Goal: Find specific page/section: Find specific page/section

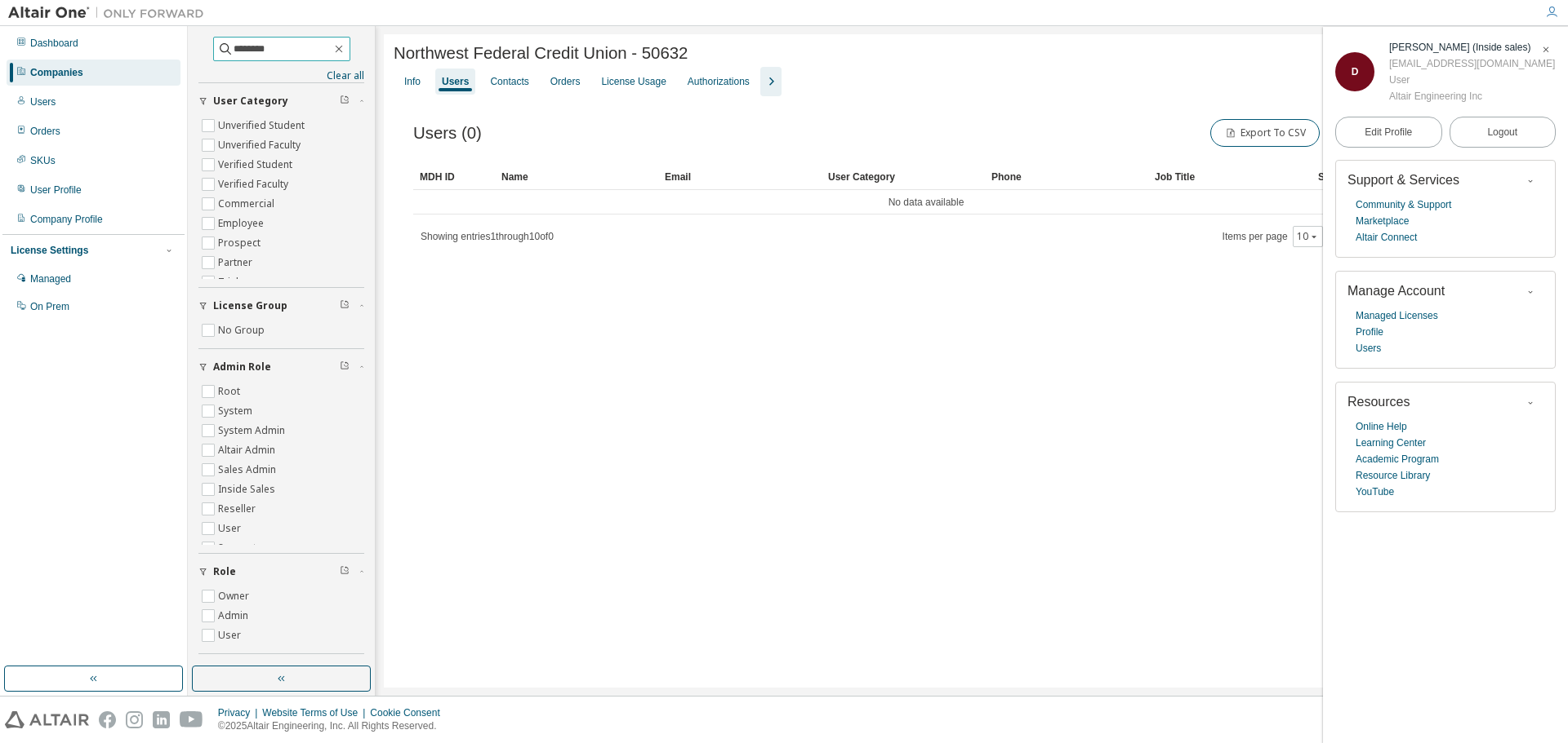
click at [252, 49] on input "********" at bounding box center [282, 49] width 98 height 16
drag, startPoint x: 257, startPoint y: 50, endPoint x: 201, endPoint y: 49, distance: 56.0
click at [213, 49] on span "********" at bounding box center [281, 48] width 137 height 25
type input "**********"
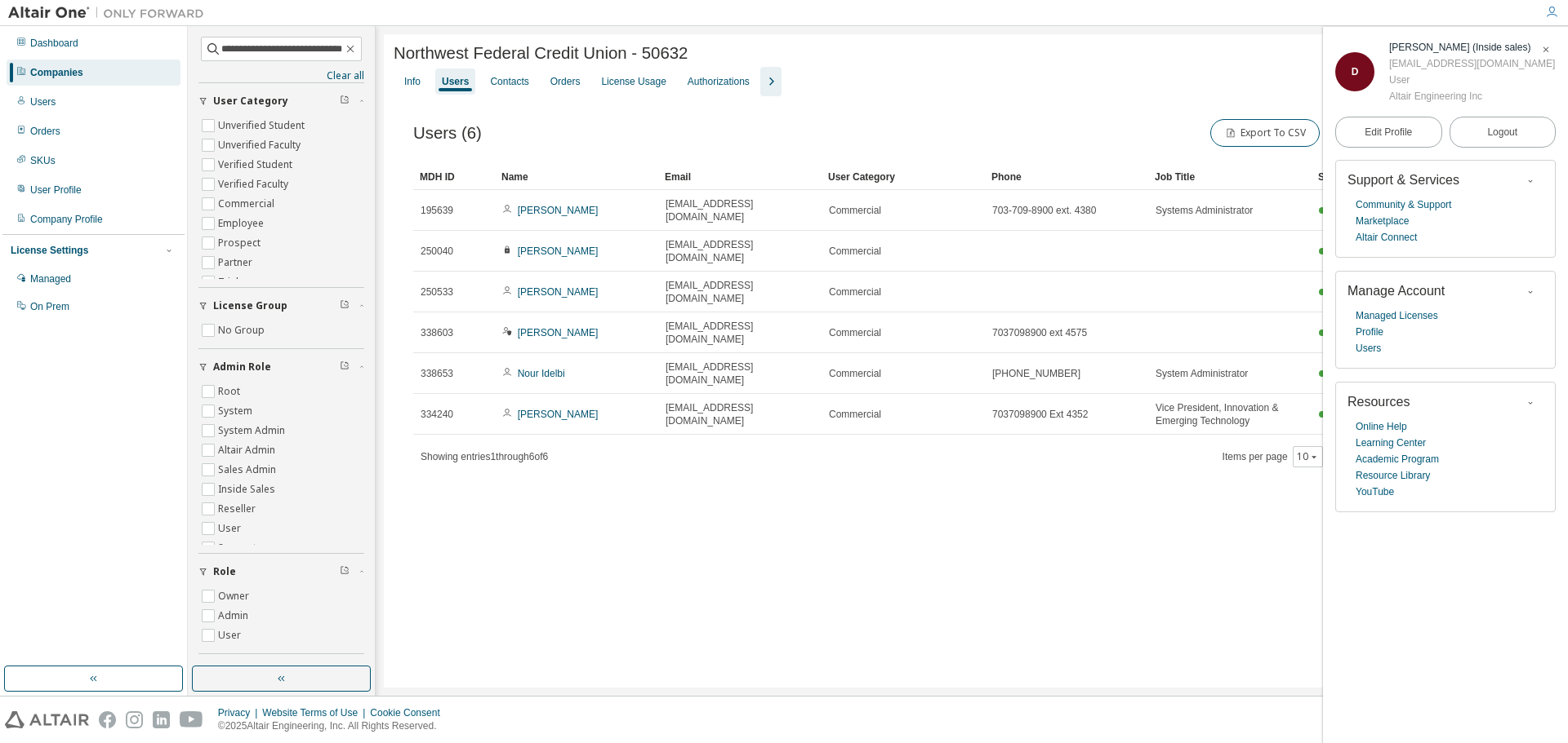
click at [1552, 47] on span "button" at bounding box center [1545, 49] width 16 height 26
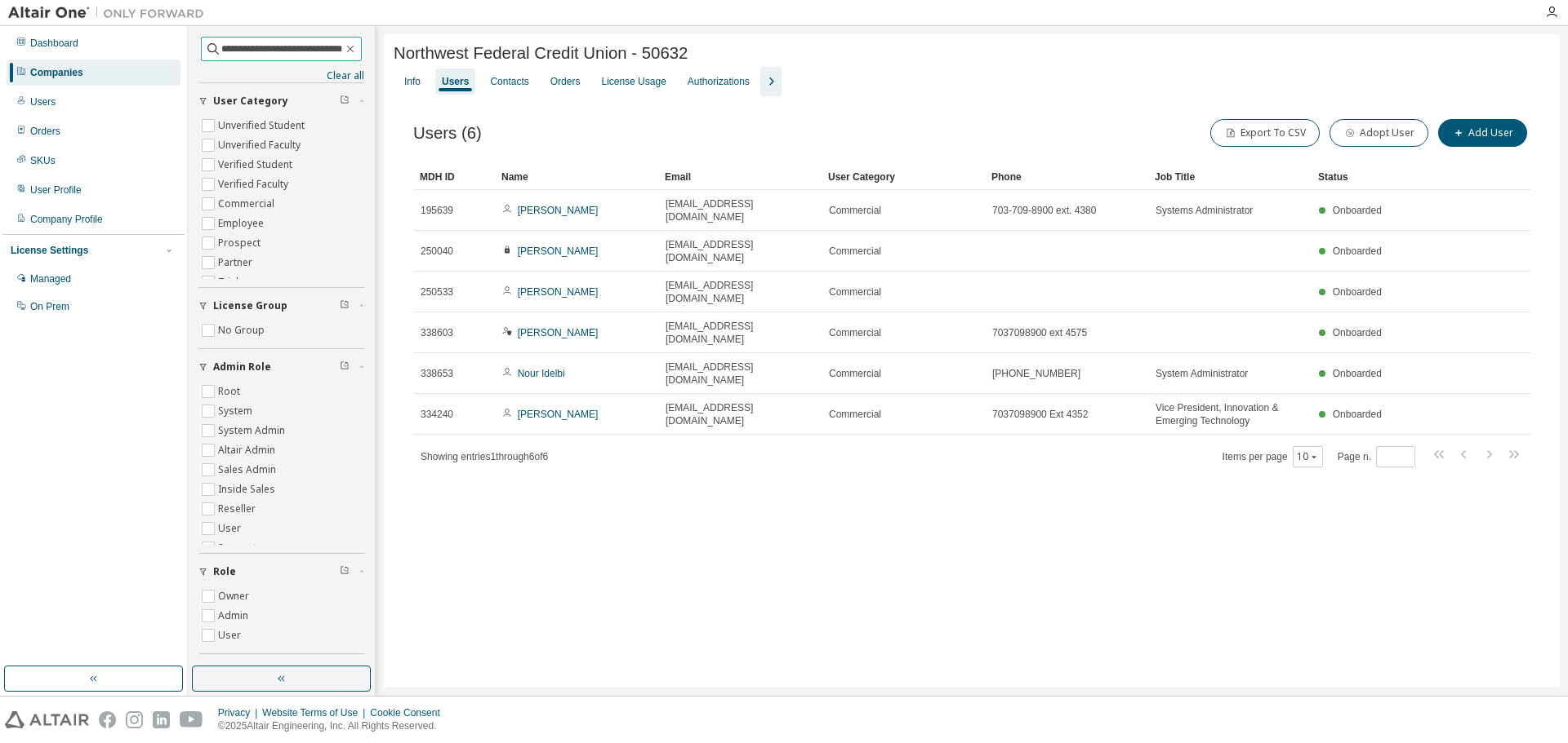
click at [310, 47] on input "**********" at bounding box center [281, 49] width 121 height 16
click at [346, 47] on icon "button" at bounding box center [350, 48] width 13 height 13
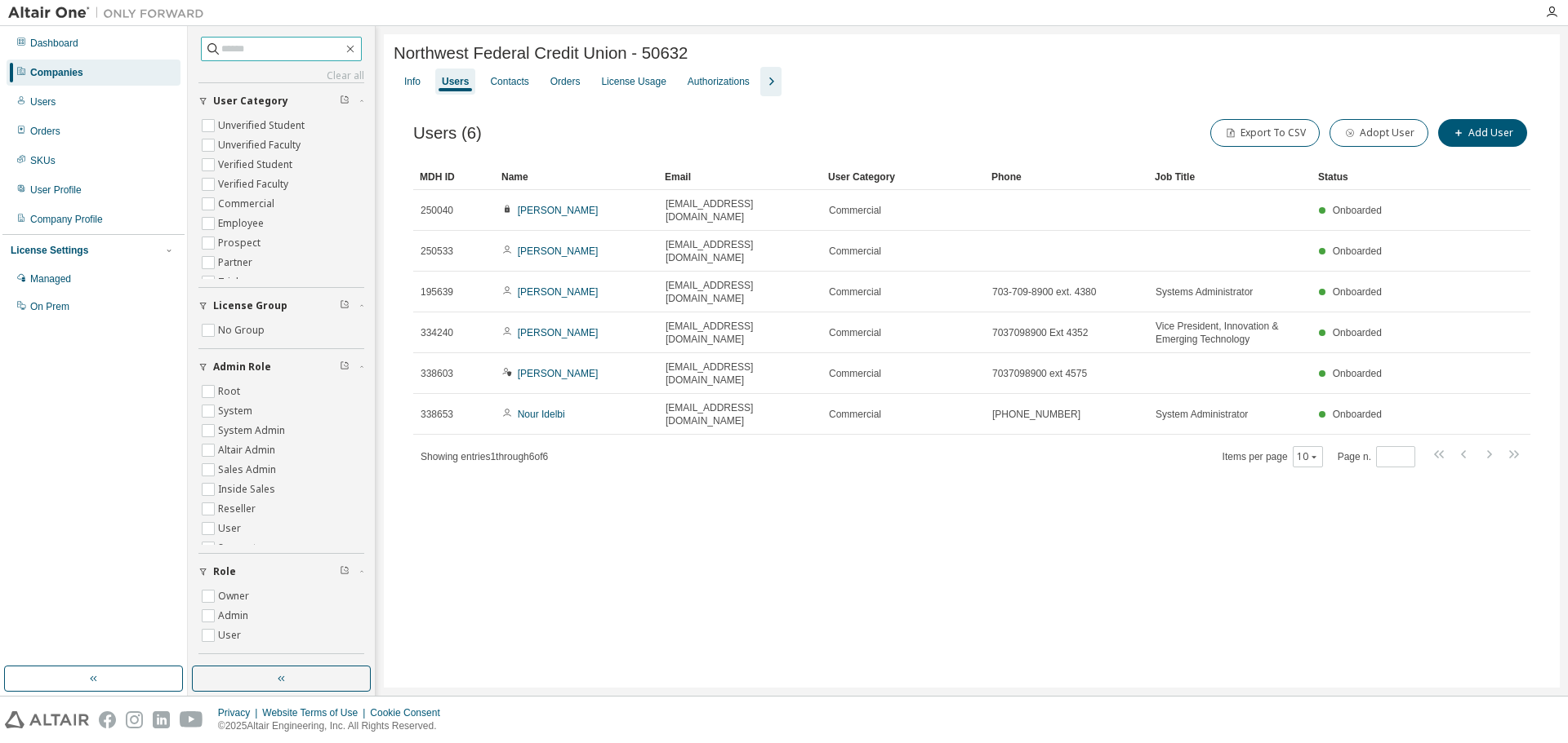
click at [58, 73] on div "Companies" at bounding box center [57, 72] width 53 height 13
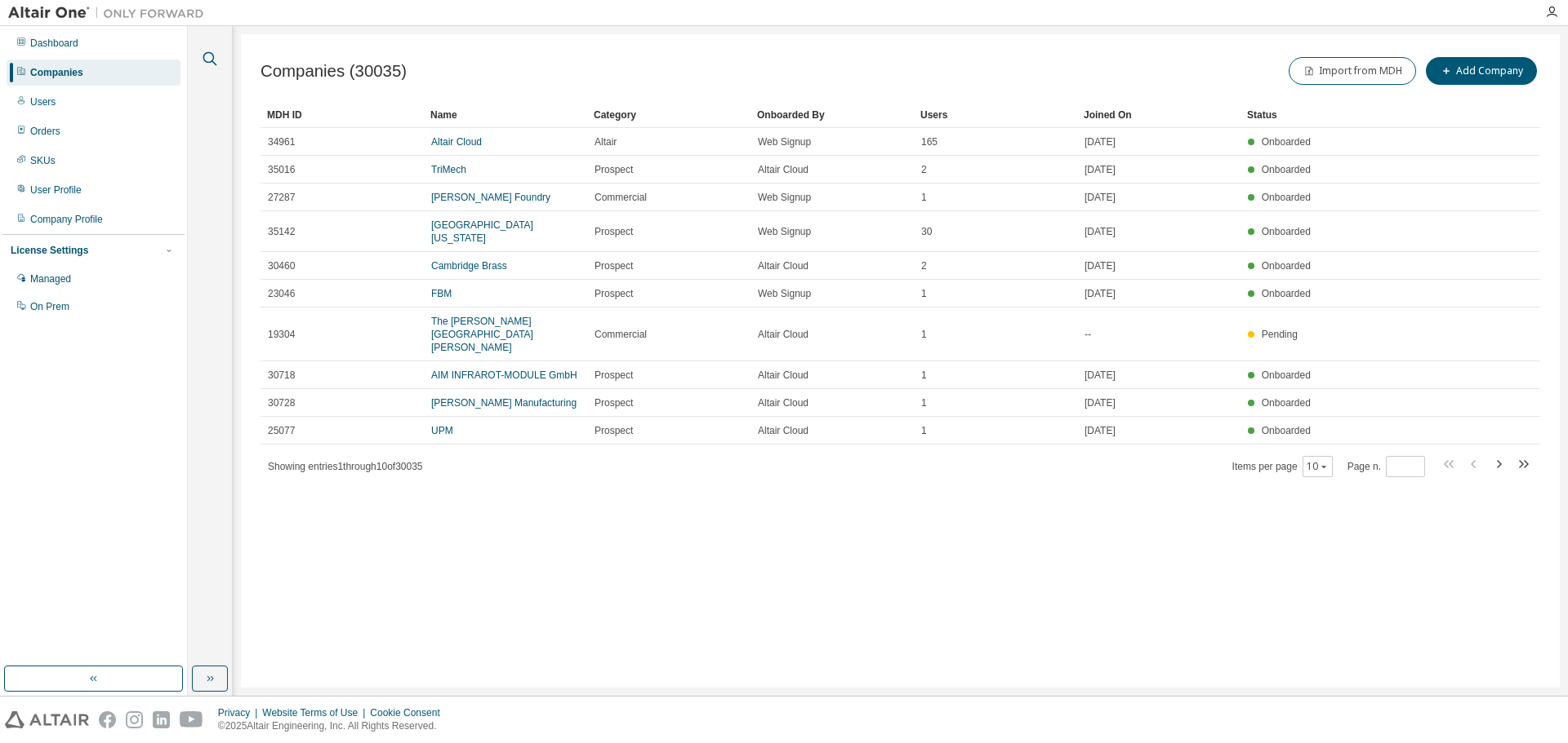
click at [216, 58] on icon "button" at bounding box center [209, 58] width 19 height 19
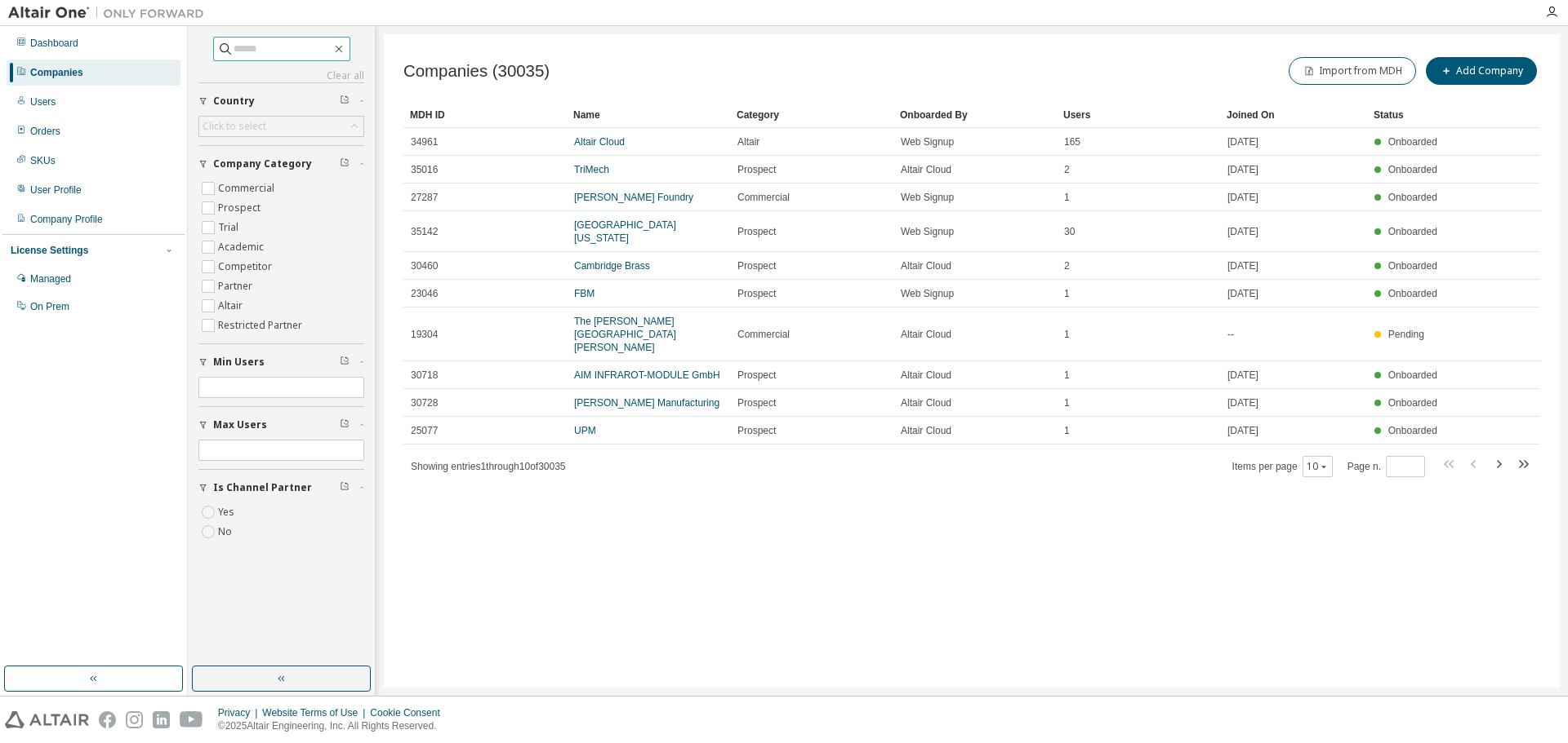
click at [275, 53] on input "text" at bounding box center [282, 49] width 98 height 16
paste input "**********"
type input "**********"
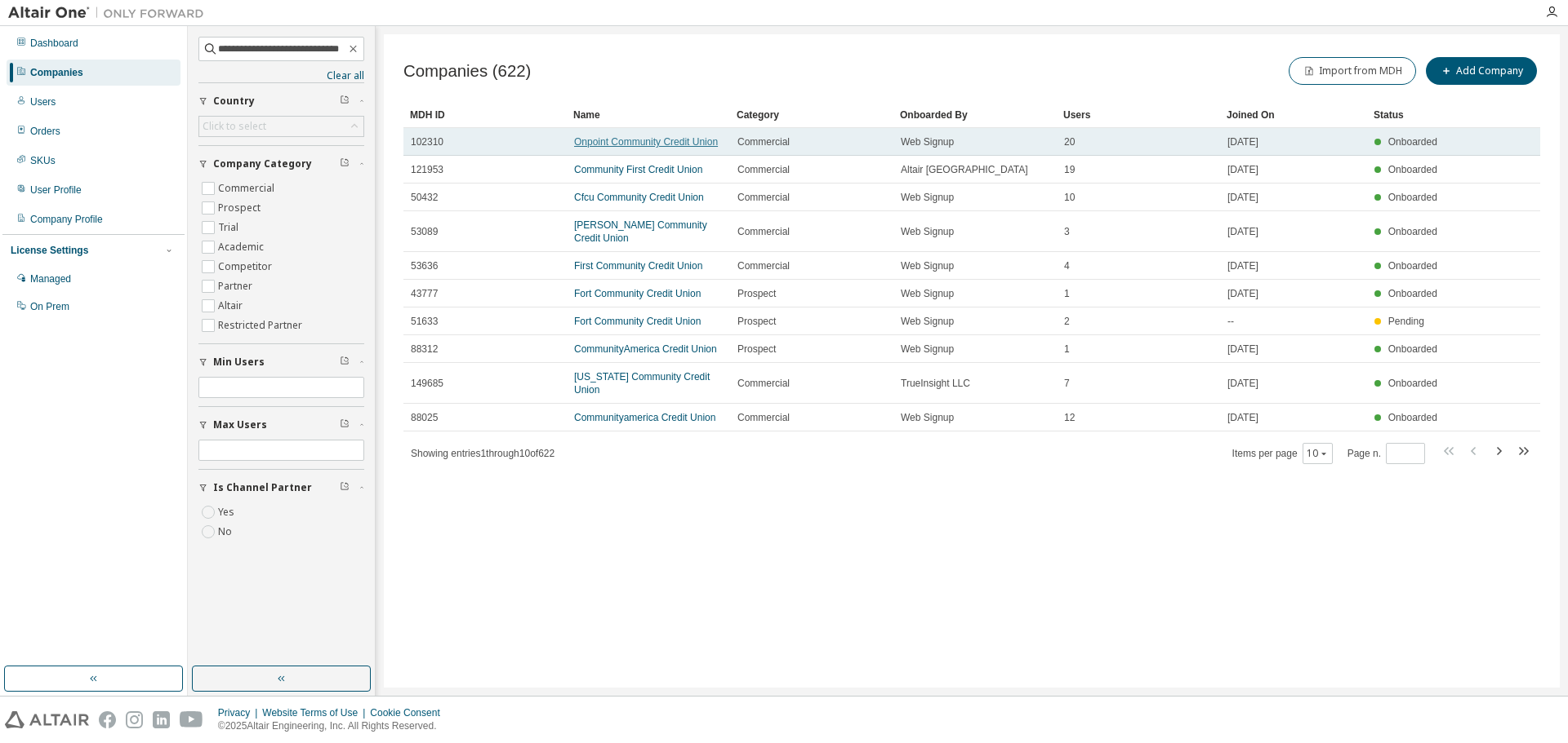
click at [613, 142] on link "Onpoint Community Credit Union" at bounding box center [646, 141] width 143 height 12
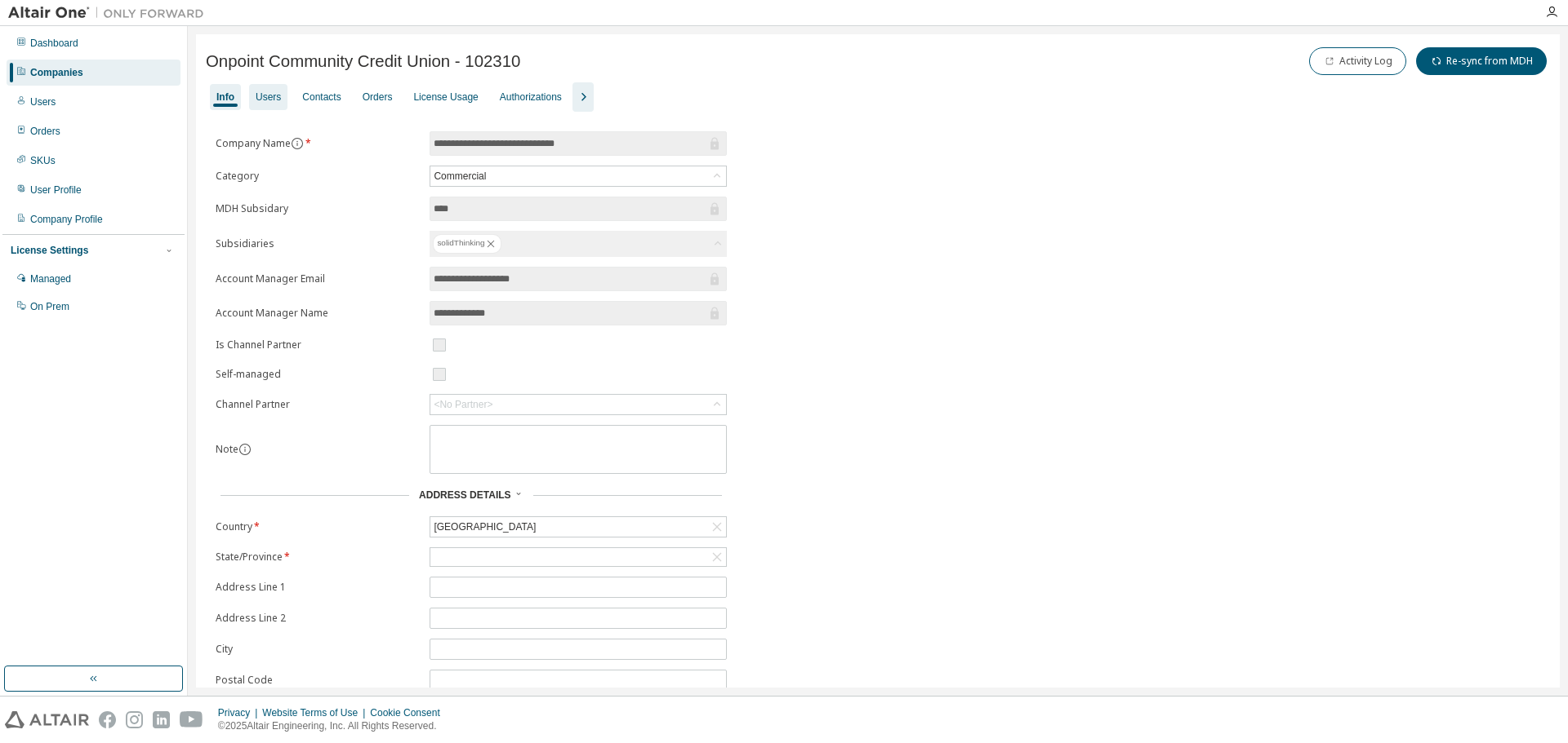
click at [279, 101] on div "Users" at bounding box center [268, 97] width 26 height 13
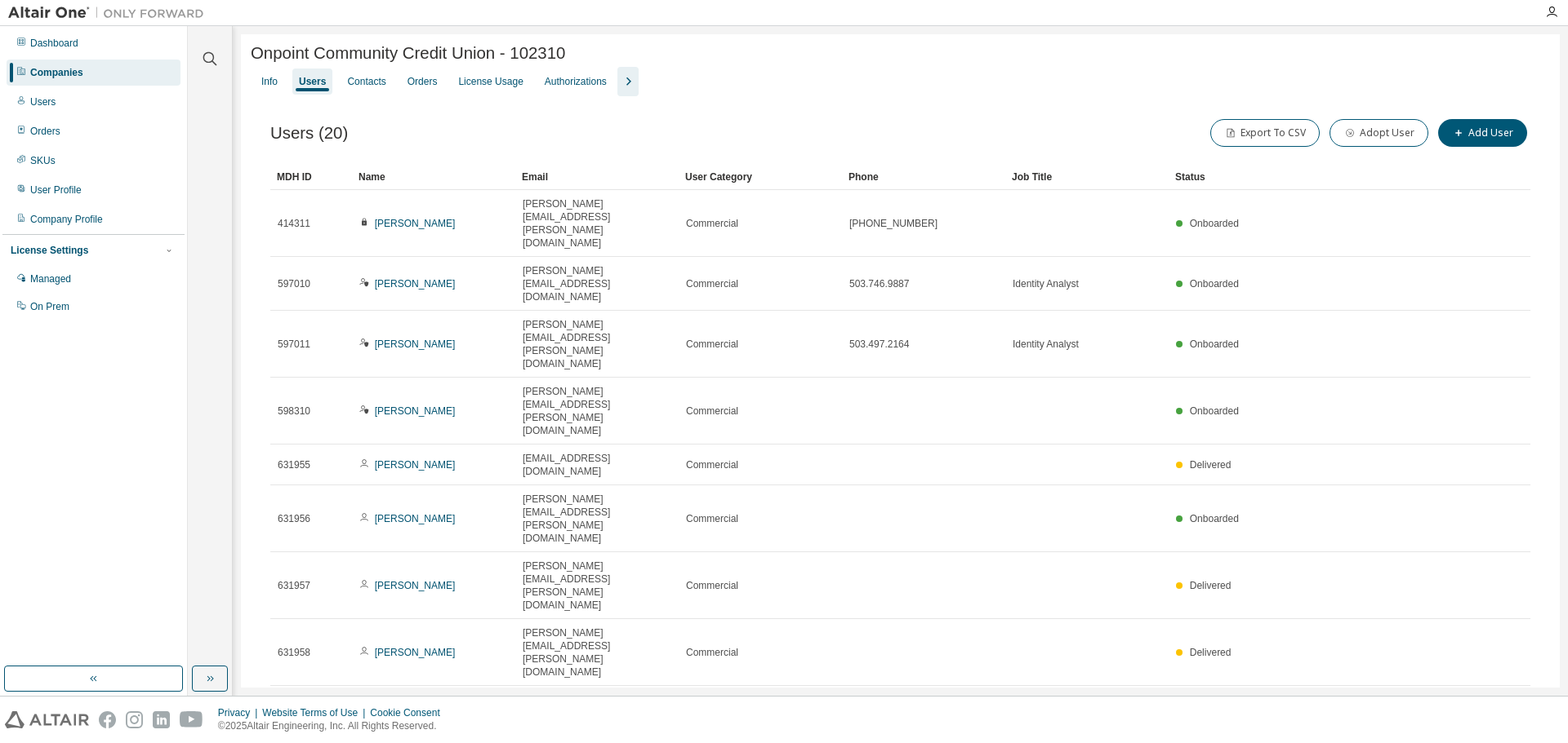
click at [551, 607] on div "Onpoint Community Credit Union - 102310 Clear Load Save Save As Field Operator …" at bounding box center [900, 470] width 1319 height 872
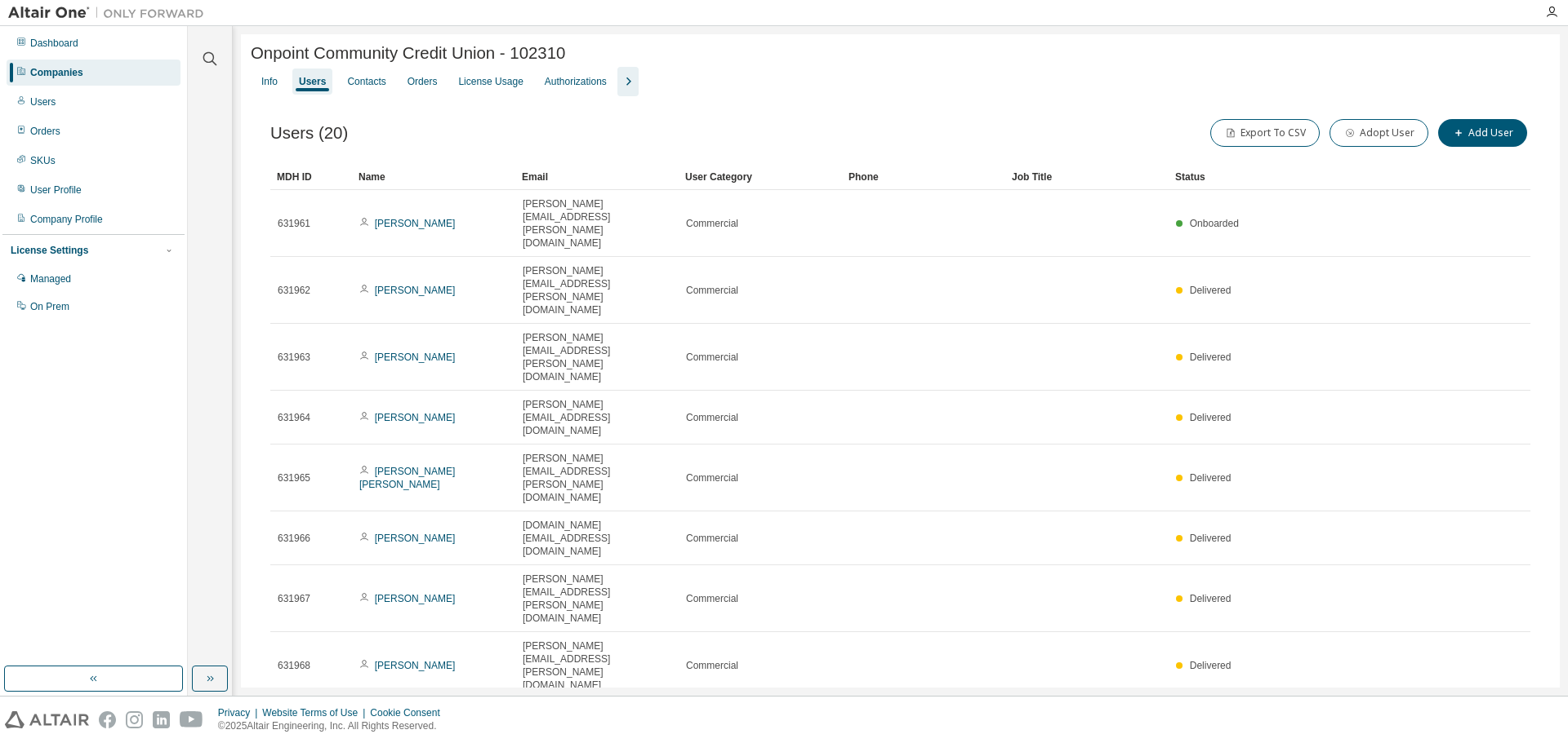
type input "*"
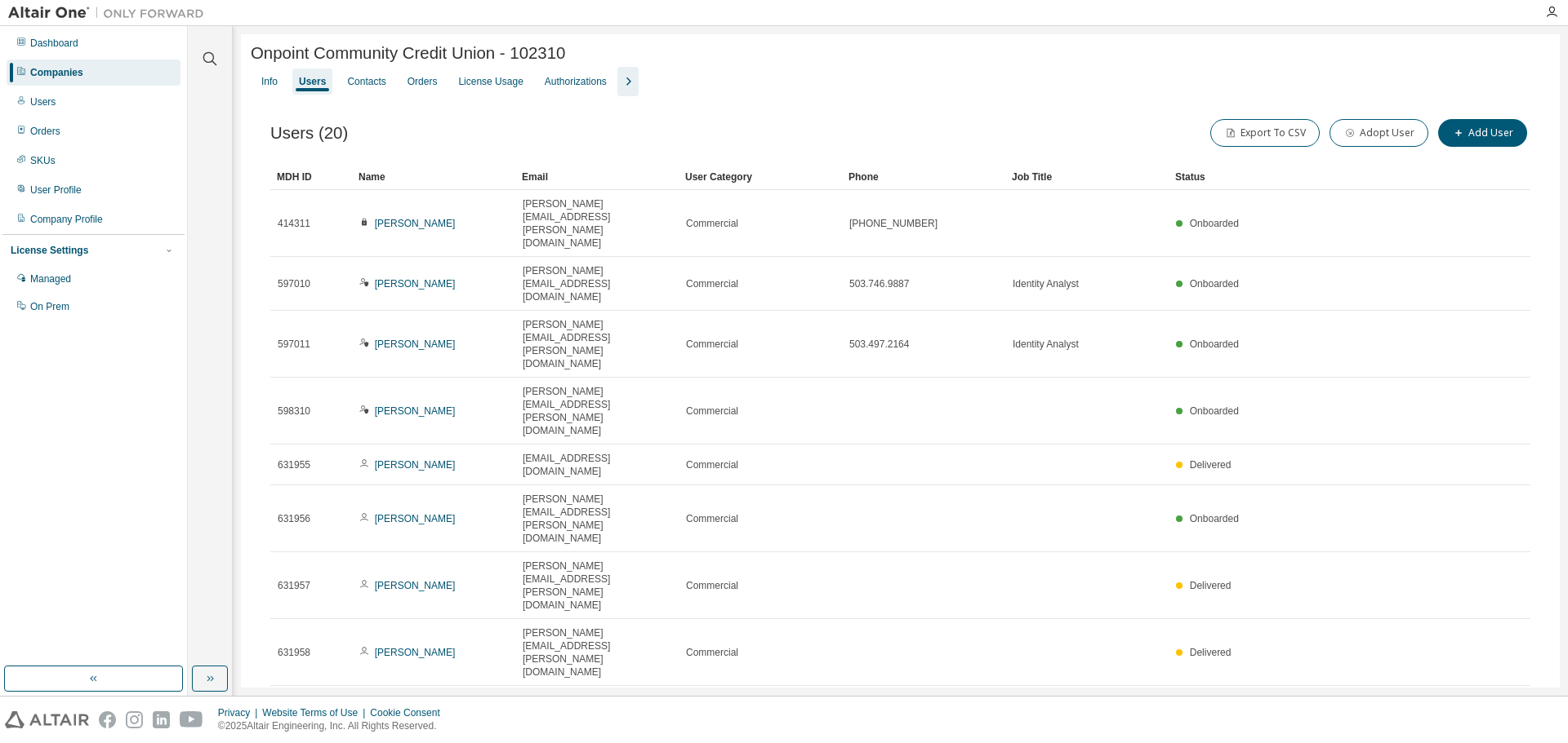
click at [1181, 182] on div "Status" at bounding box center [1304, 177] width 258 height 26
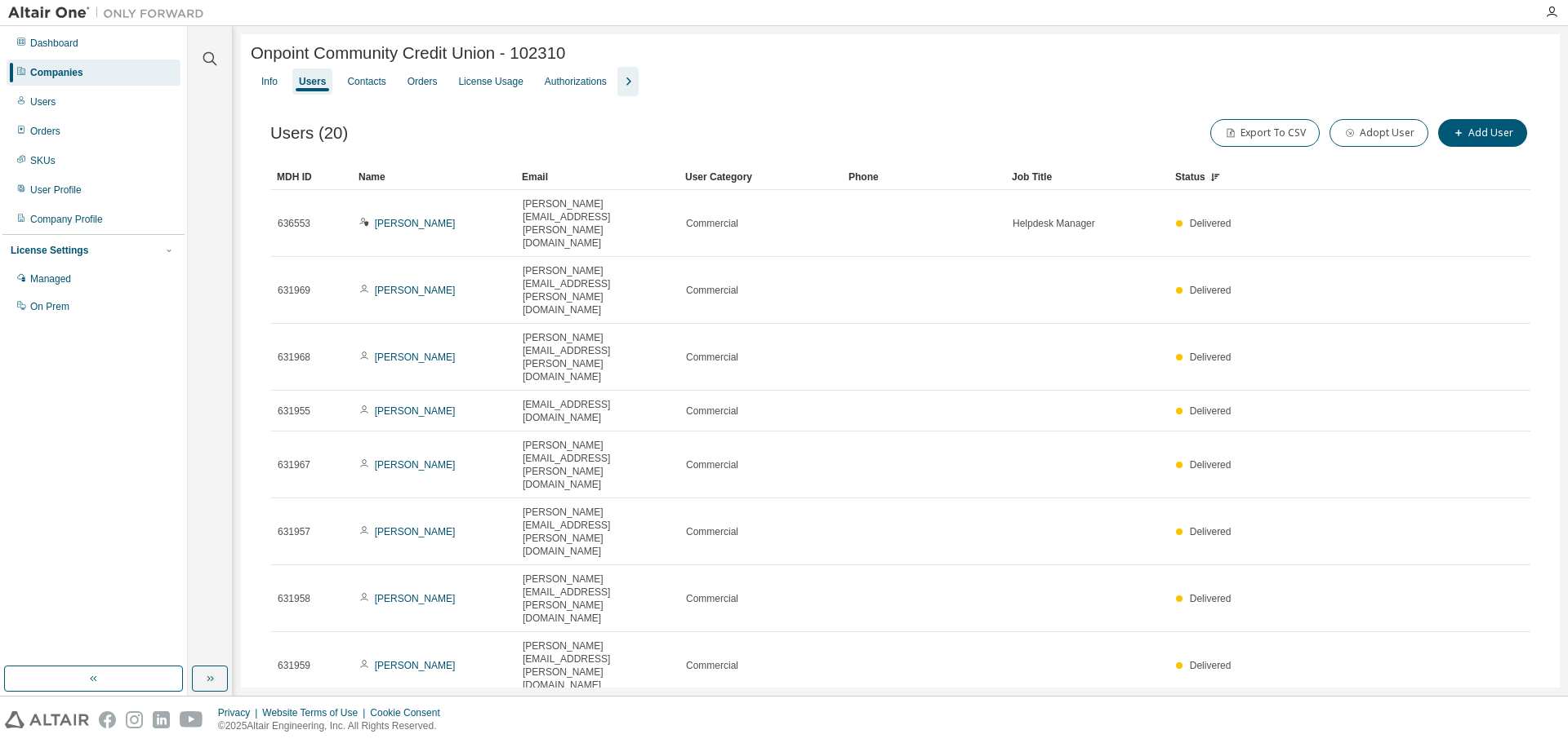
click at [1181, 183] on div "Status" at bounding box center [1304, 177] width 258 height 26
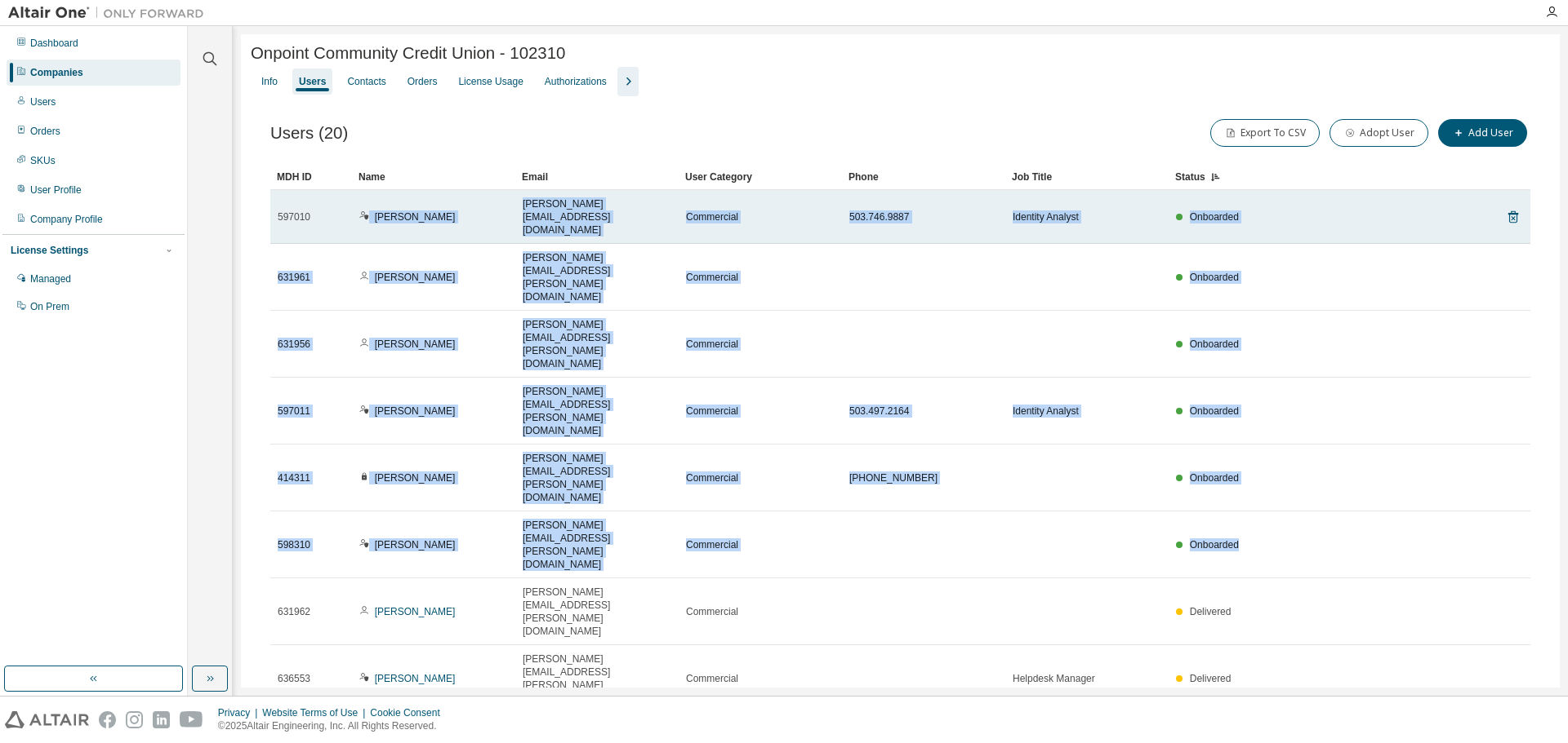
drag, startPoint x: 1268, startPoint y: 345, endPoint x: 360, endPoint y: 211, distance: 917.8
click at [360, 211] on tbody "597010 [PERSON_NAME] [PERSON_NAME][EMAIL_ADDRESS][DOMAIN_NAME] Commercial 503.7…" at bounding box center [900, 518] width 1260 height 656
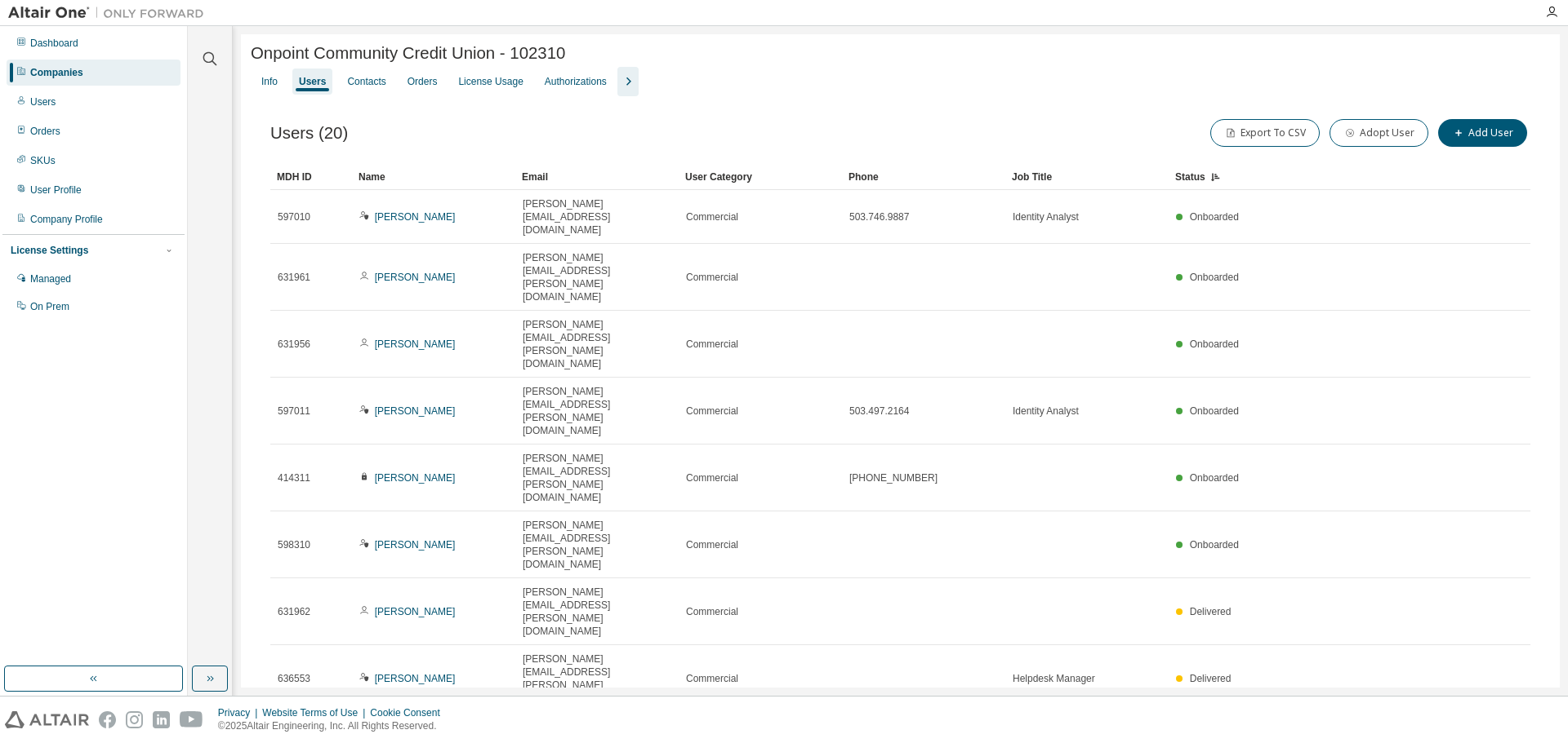
drag, startPoint x: 750, startPoint y: 635, endPoint x: 726, endPoint y: 584, distance: 56.4
click at [745, 628] on div "Onpoint Community Credit Union - 102310 Clear Load Save Save As Field Operator …" at bounding box center [900, 483] width 1319 height 897
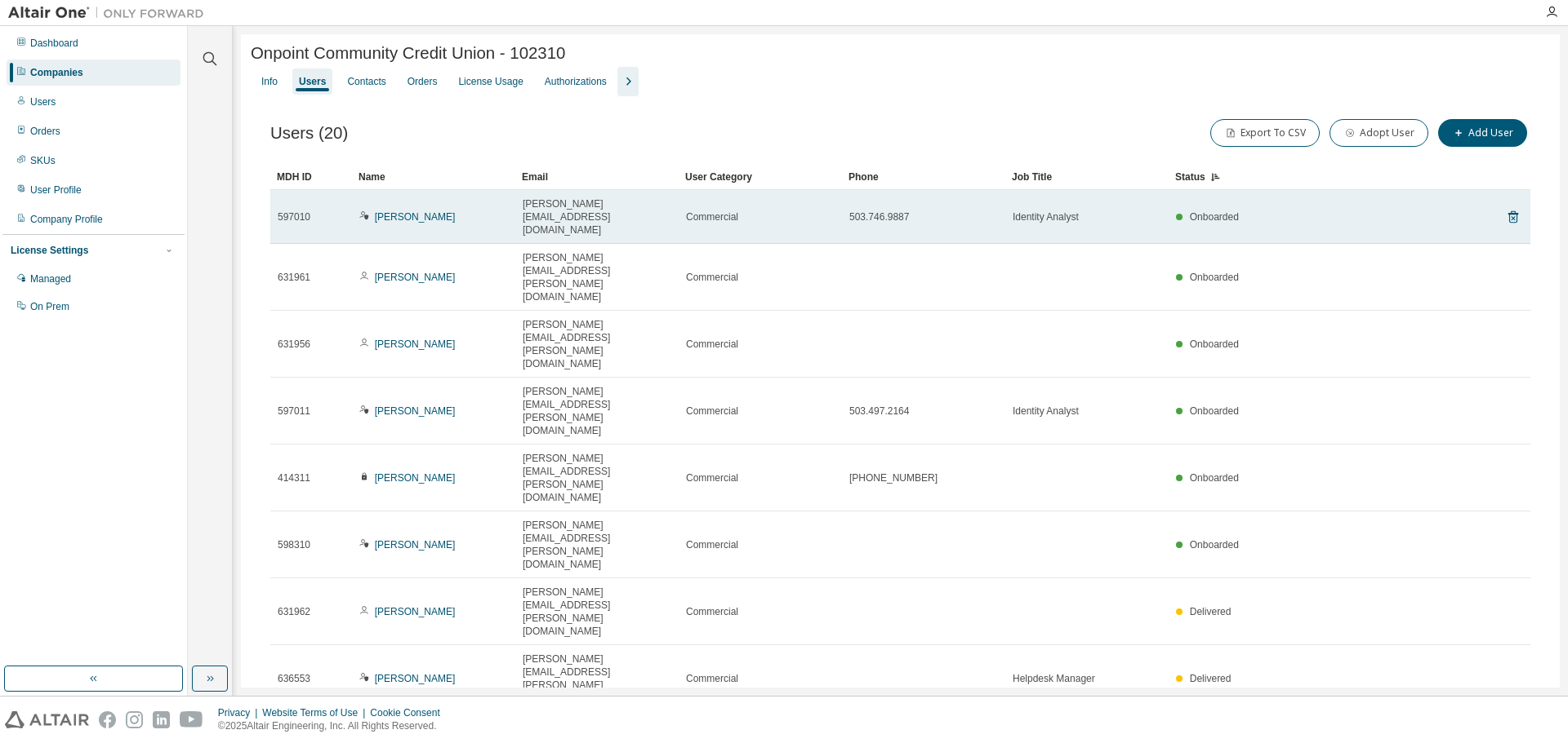
click at [650, 208] on div "[PERSON_NAME][EMAIL_ADDRESS][DOMAIN_NAME]" at bounding box center [596, 216] width 149 height 39
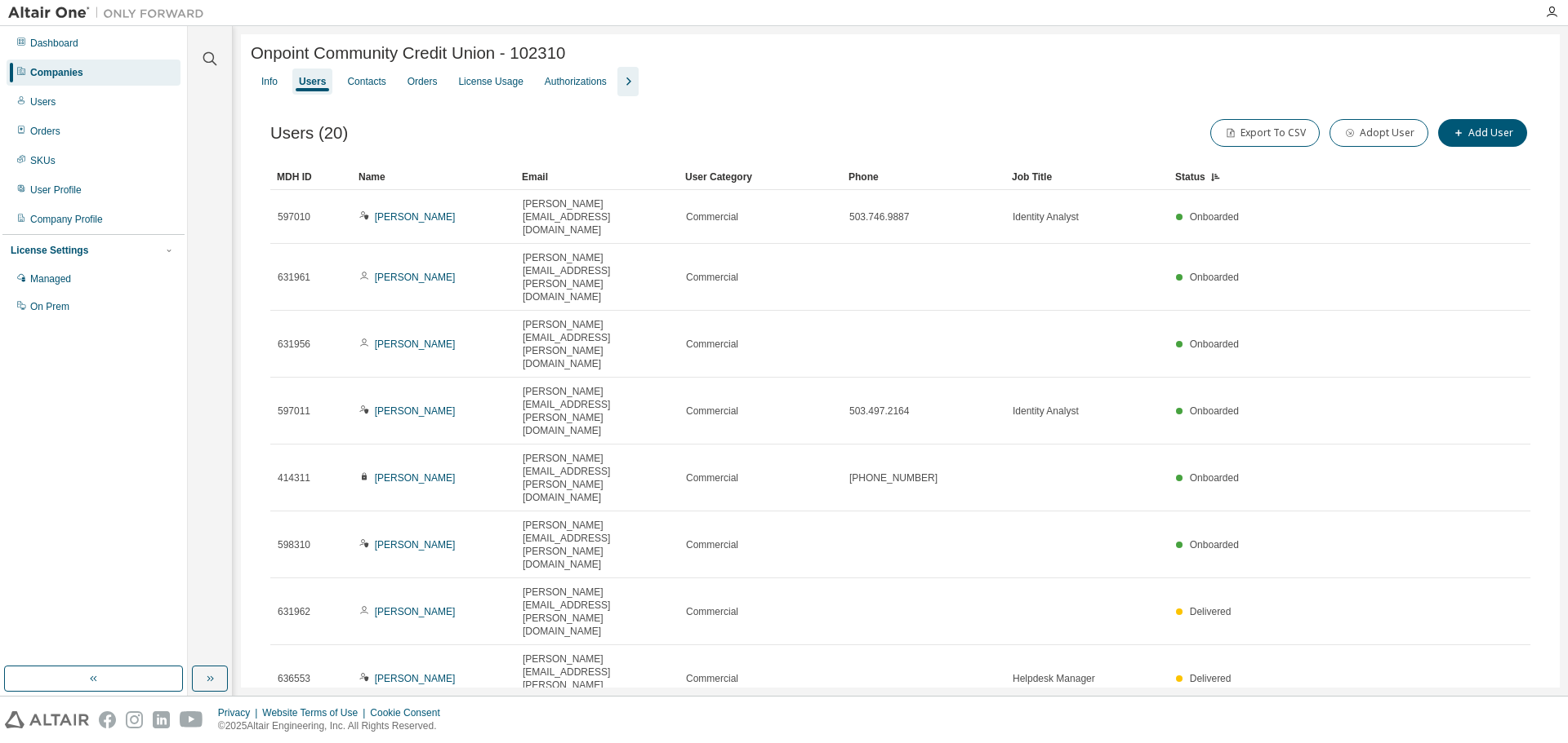
click at [464, 555] on div "Onpoint Community Credit Union - 102310 Clear Load Save Save As Field Operator …" at bounding box center [900, 483] width 1319 height 897
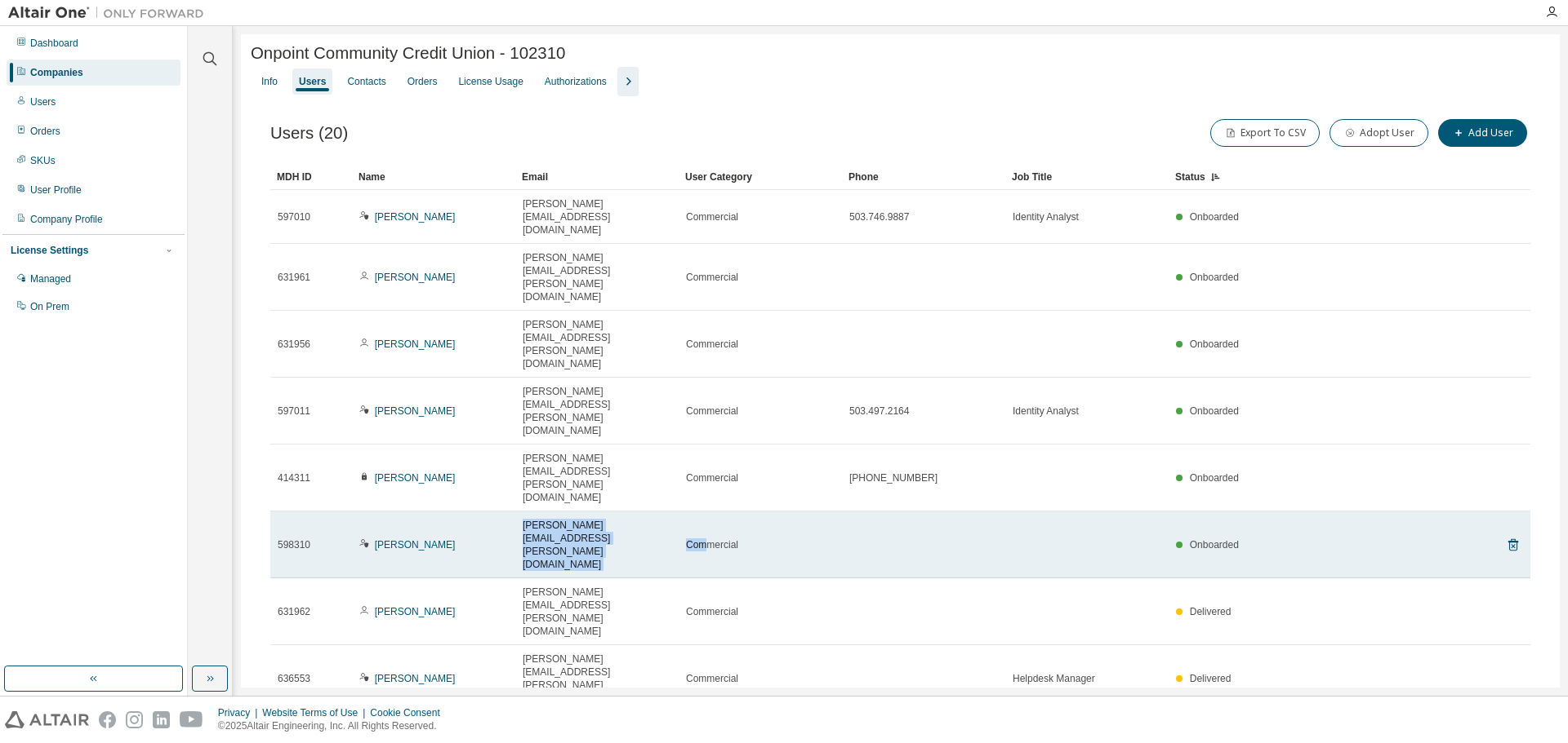
drag, startPoint x: 519, startPoint y: 345, endPoint x: 703, endPoint y: 346, distance: 184.0
click at [703, 512] on tr "598310 [PERSON_NAME] [PERSON_NAME][EMAIL_ADDRESS][PERSON_NAME][DOMAIN_NAME] Com…" at bounding box center [900, 545] width 1260 height 67
click at [910, 512] on td at bounding box center [923, 545] width 163 height 67
click at [863, 512] on td at bounding box center [923, 545] width 163 height 67
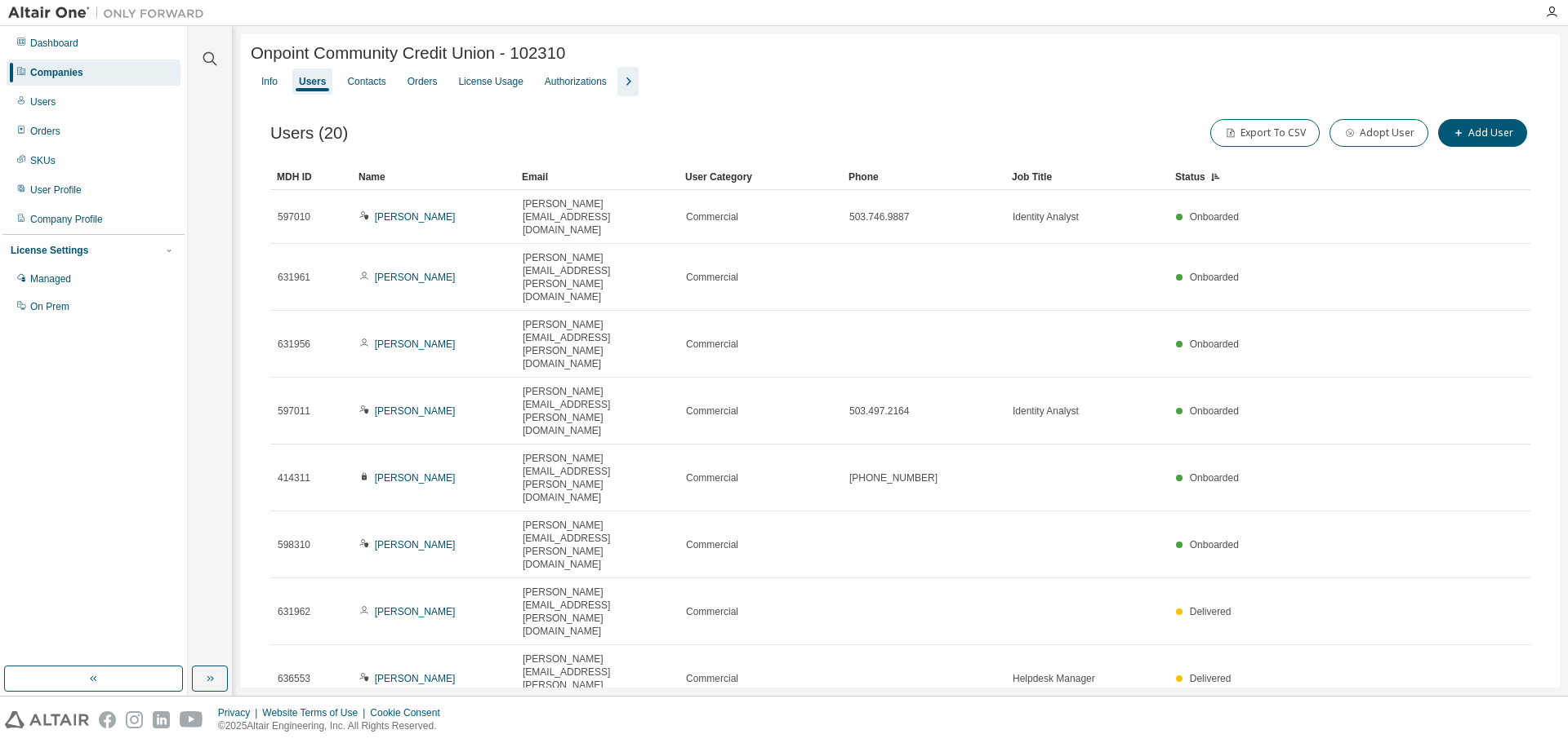
click at [608, 560] on div "Onpoint Community Credit Union - 102310 Clear Load Save Save As Field Operator …" at bounding box center [900, 483] width 1319 height 897
drag, startPoint x: 505, startPoint y: 58, endPoint x: 242, endPoint y: 59, distance: 263.0
click at [242, 59] on div "Onpoint Community Credit Union - 102310 Clear Load Save Save As Field Operator …" at bounding box center [900, 483] width 1319 height 897
copy span "Onpoint Community Credit Union"
